Goal: Transaction & Acquisition: Purchase product/service

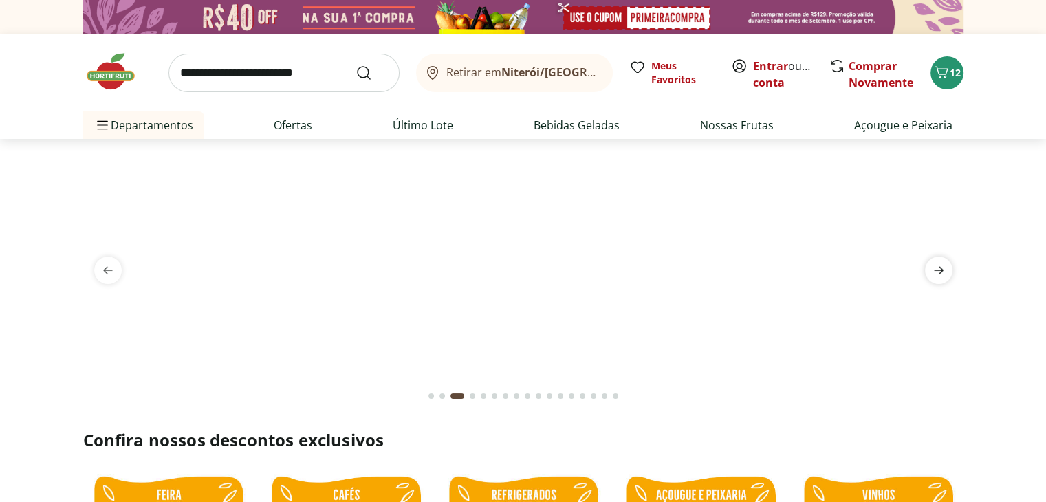
click at [939, 270] on icon "next" at bounding box center [939, 271] width 10 height 8
click at [939, 269] on icon "next" at bounding box center [938, 270] width 17 height 17
click at [939, 268] on icon "next" at bounding box center [939, 271] width 10 height 8
click at [941, 268] on icon "next" at bounding box center [939, 271] width 10 height 8
click at [940, 267] on icon "next" at bounding box center [939, 271] width 10 height 8
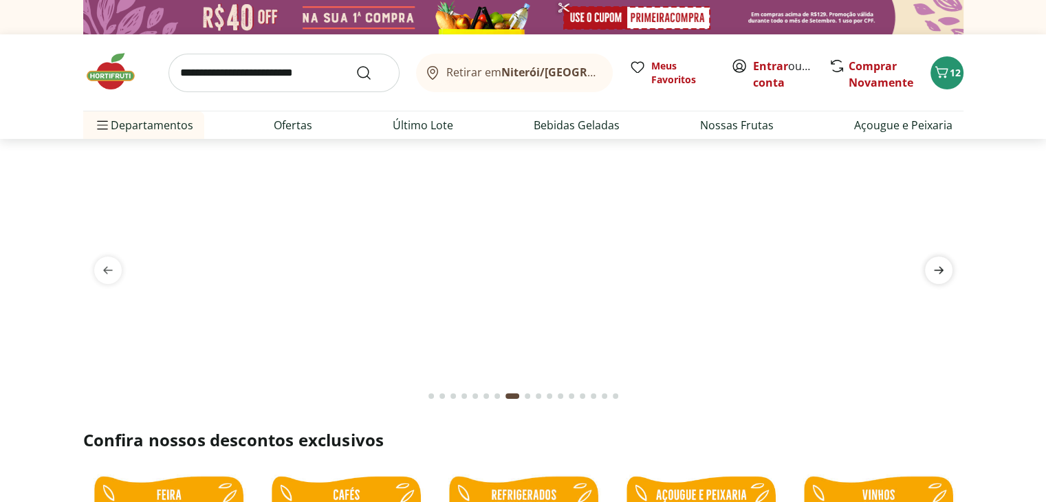
click at [941, 264] on icon "next" at bounding box center [938, 270] width 17 height 17
click at [936, 268] on icon "next" at bounding box center [938, 270] width 17 height 17
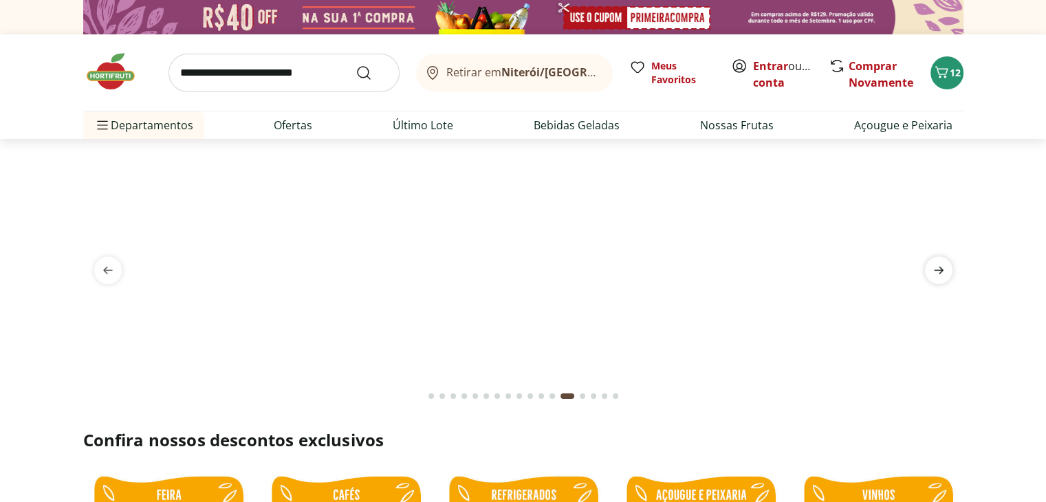
click at [936, 268] on icon "next" at bounding box center [938, 270] width 17 height 17
click at [935, 270] on icon "next" at bounding box center [939, 271] width 10 height 8
click at [591, 155] on img at bounding box center [523, 155] width 880 height 0
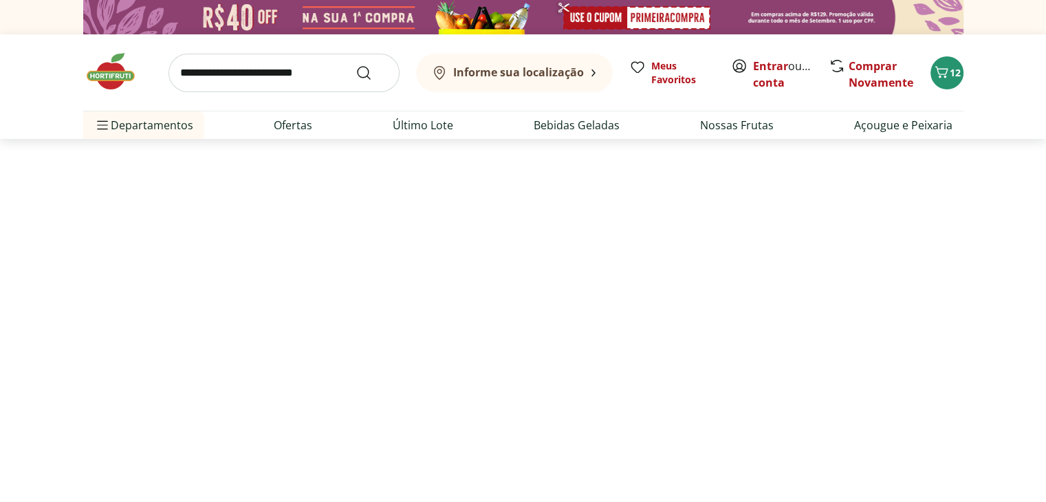
select select "**********"
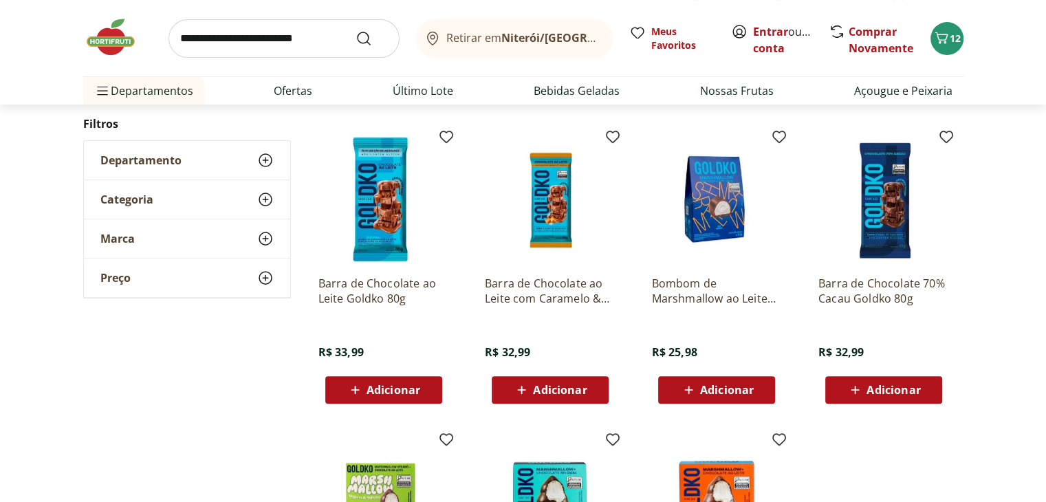
scroll to position [421, 0]
